Goal: Use online tool/utility: Utilize a website feature to perform a specific function

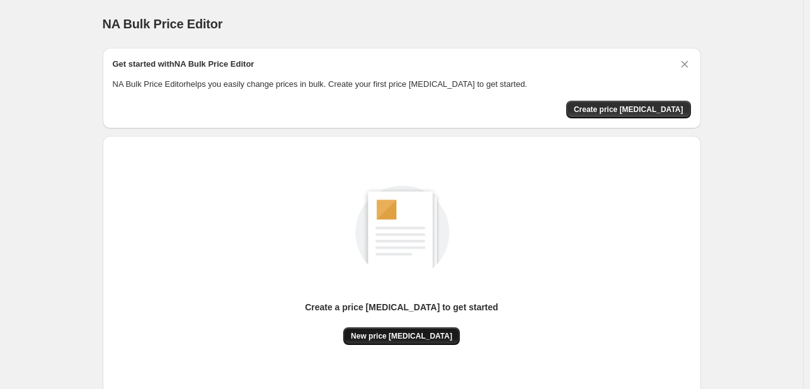
click at [395, 333] on span "New price [MEDICAL_DATA]" at bounding box center [401, 336] width 101 height 10
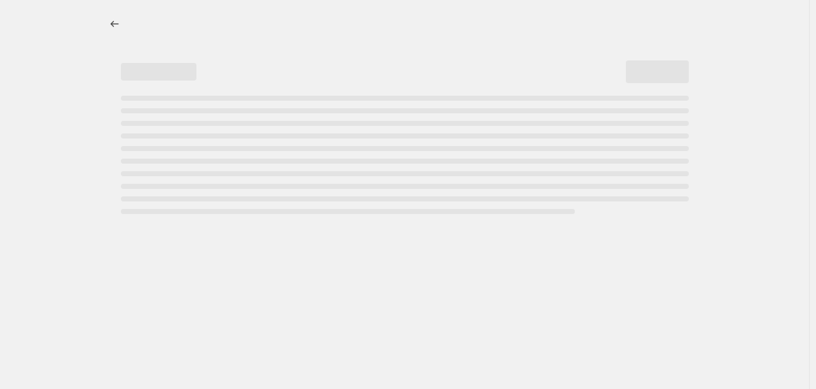
select select "percentage"
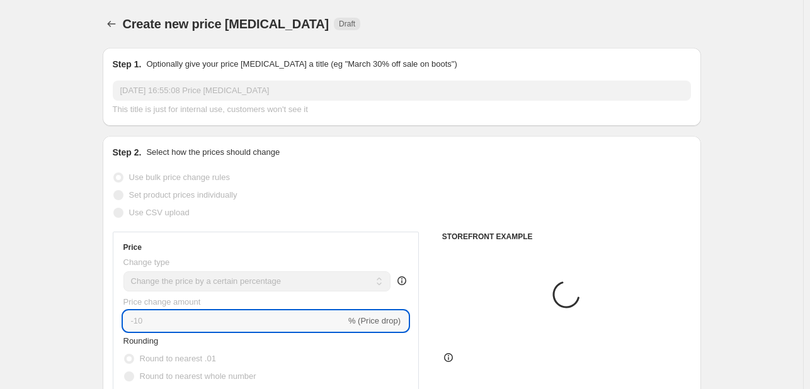
click at [207, 324] on input "-10" at bounding box center [234, 321] width 222 height 20
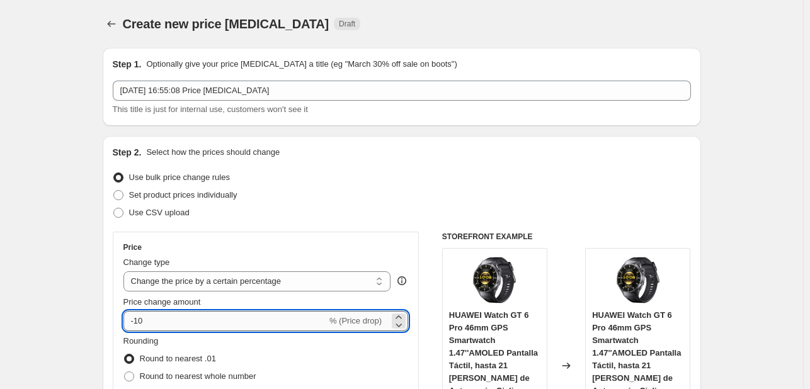
click at [205, 320] on input "-10" at bounding box center [224, 321] width 203 height 20
type input "-1"
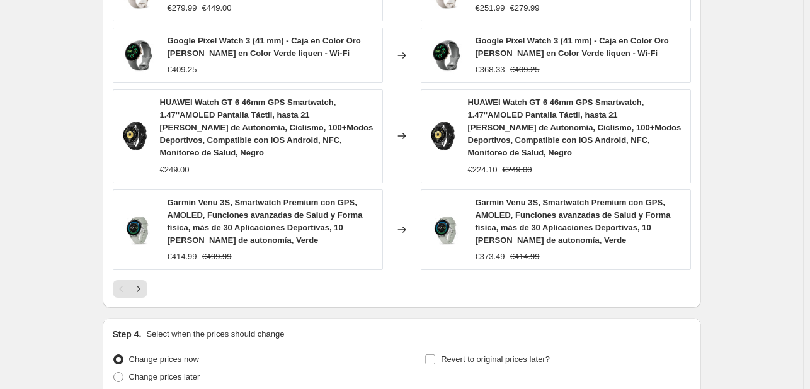
scroll to position [990, 0]
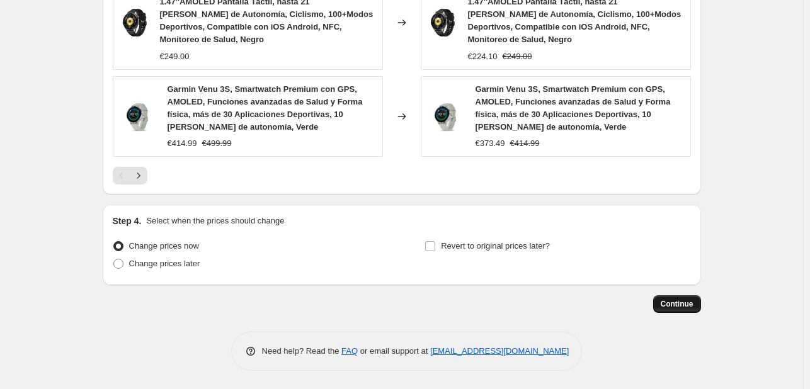
type input "-30"
click at [682, 307] on span "Continue" at bounding box center [676, 304] width 33 height 10
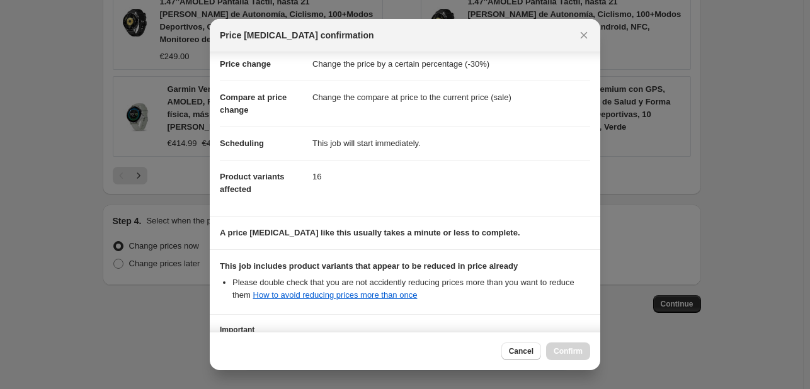
scroll to position [140, 0]
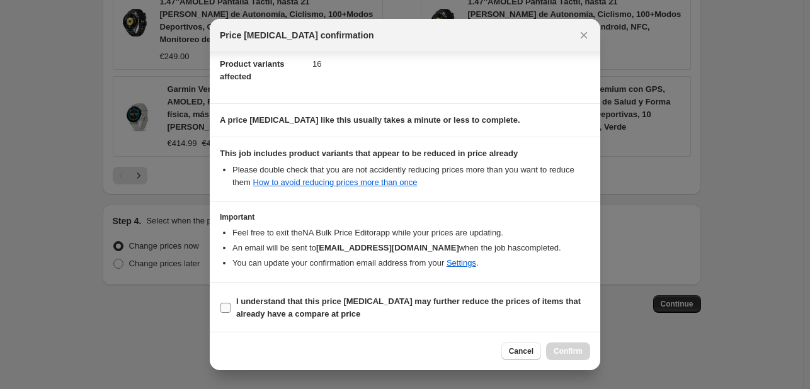
drag, startPoint x: 310, startPoint y: 304, endPoint x: 378, endPoint y: 294, distance: 68.1
click at [310, 304] on b "I understand that this price change job may further reduce the prices of items …" at bounding box center [408, 307] width 344 height 22
click at [230, 304] on input "I understand that this price change job may further reduce the prices of items …" at bounding box center [225, 308] width 10 height 10
checkbox input "true"
click at [569, 348] on span "Confirm" at bounding box center [567, 351] width 29 height 10
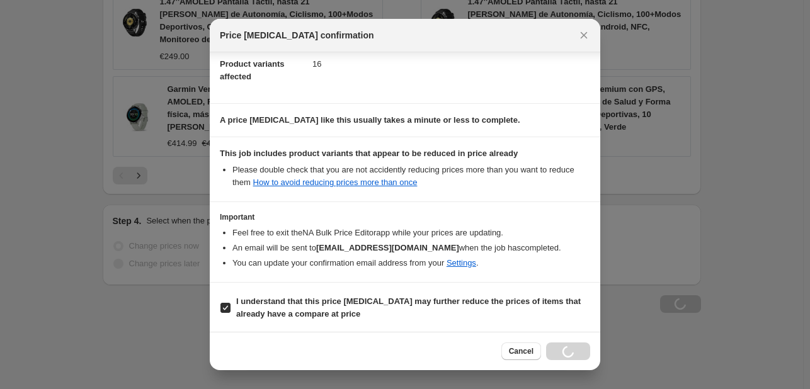
scroll to position [990, 0]
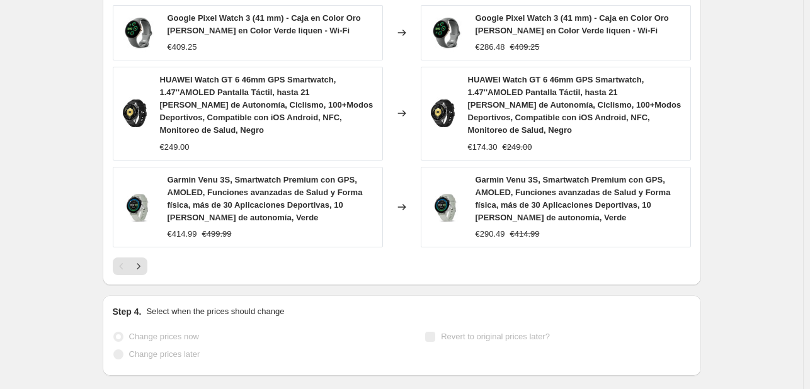
select select "percentage"
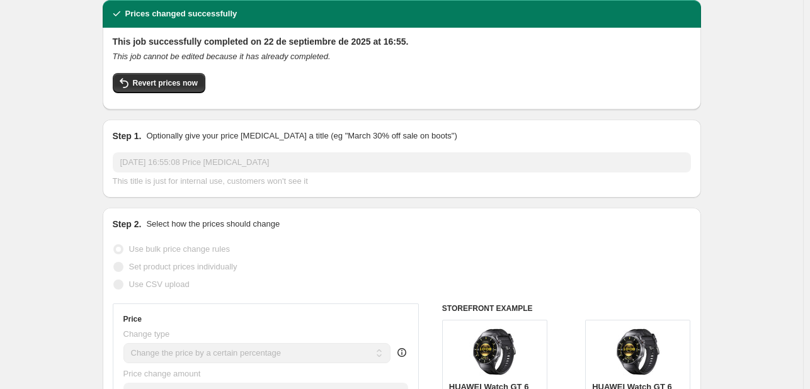
scroll to position [0, 0]
